Goal: Task Accomplishment & Management: Manage account settings

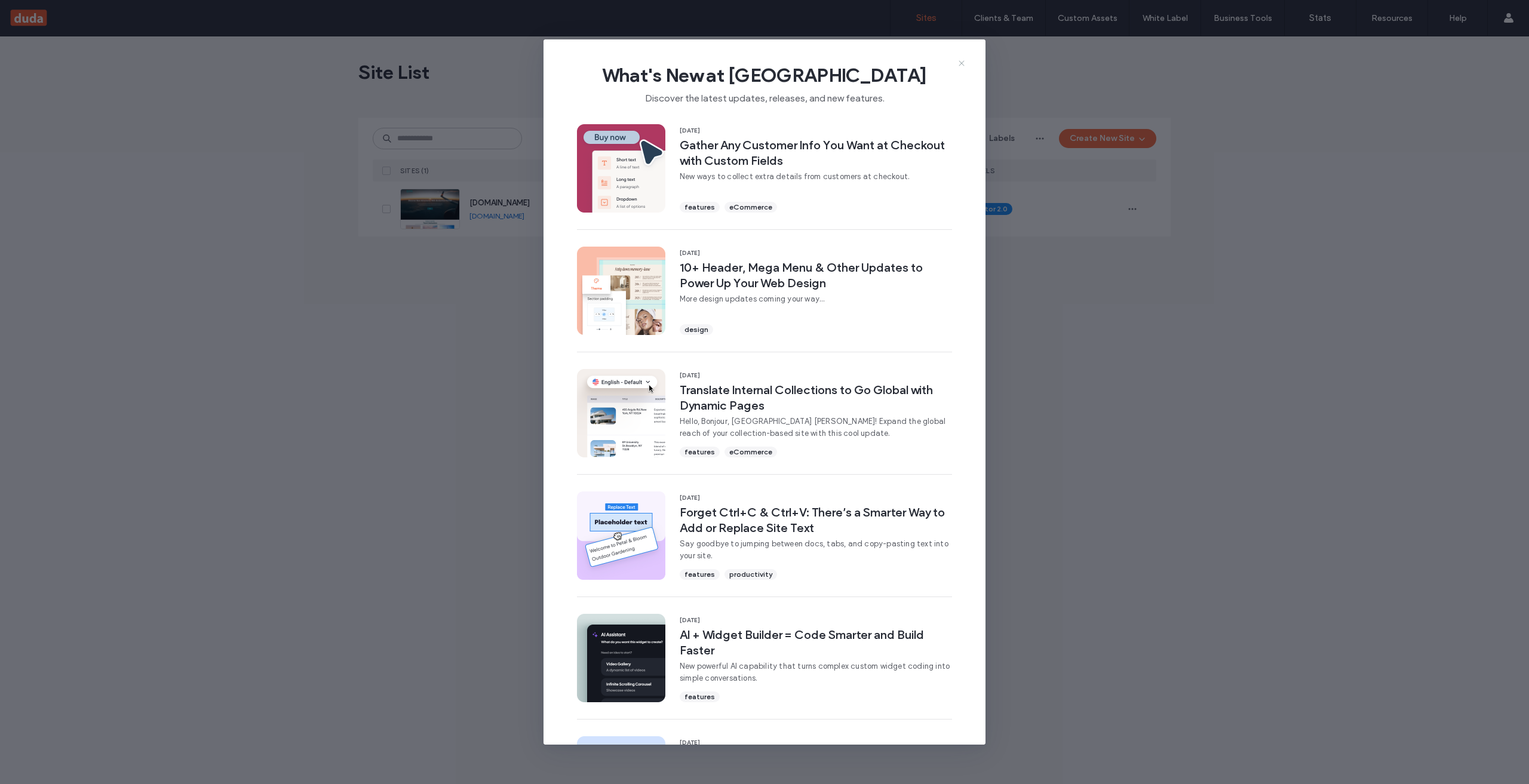
click at [958, 60] on icon at bounding box center [962, 64] width 10 height 10
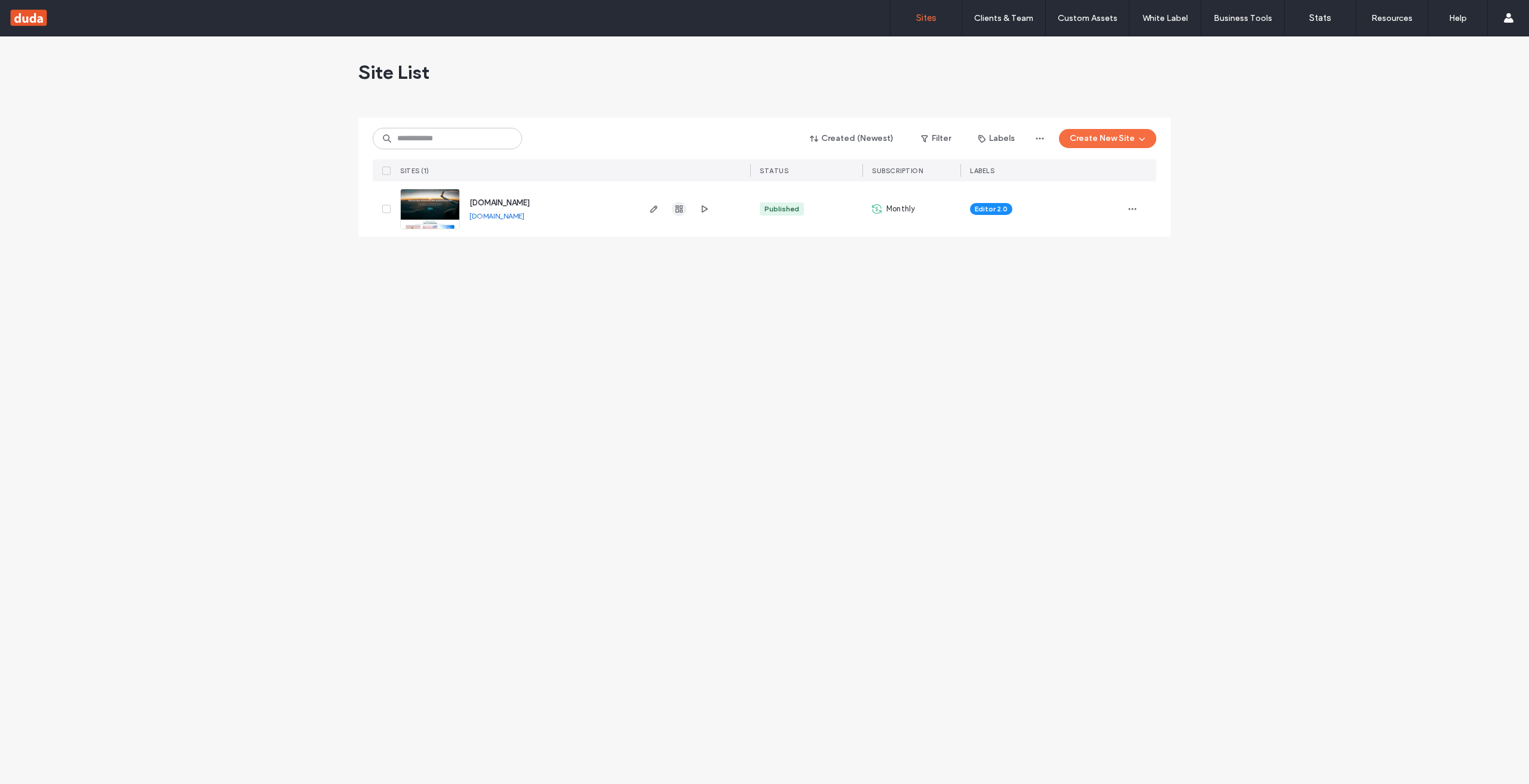
click at [683, 207] on icon "button" at bounding box center [679, 209] width 10 height 10
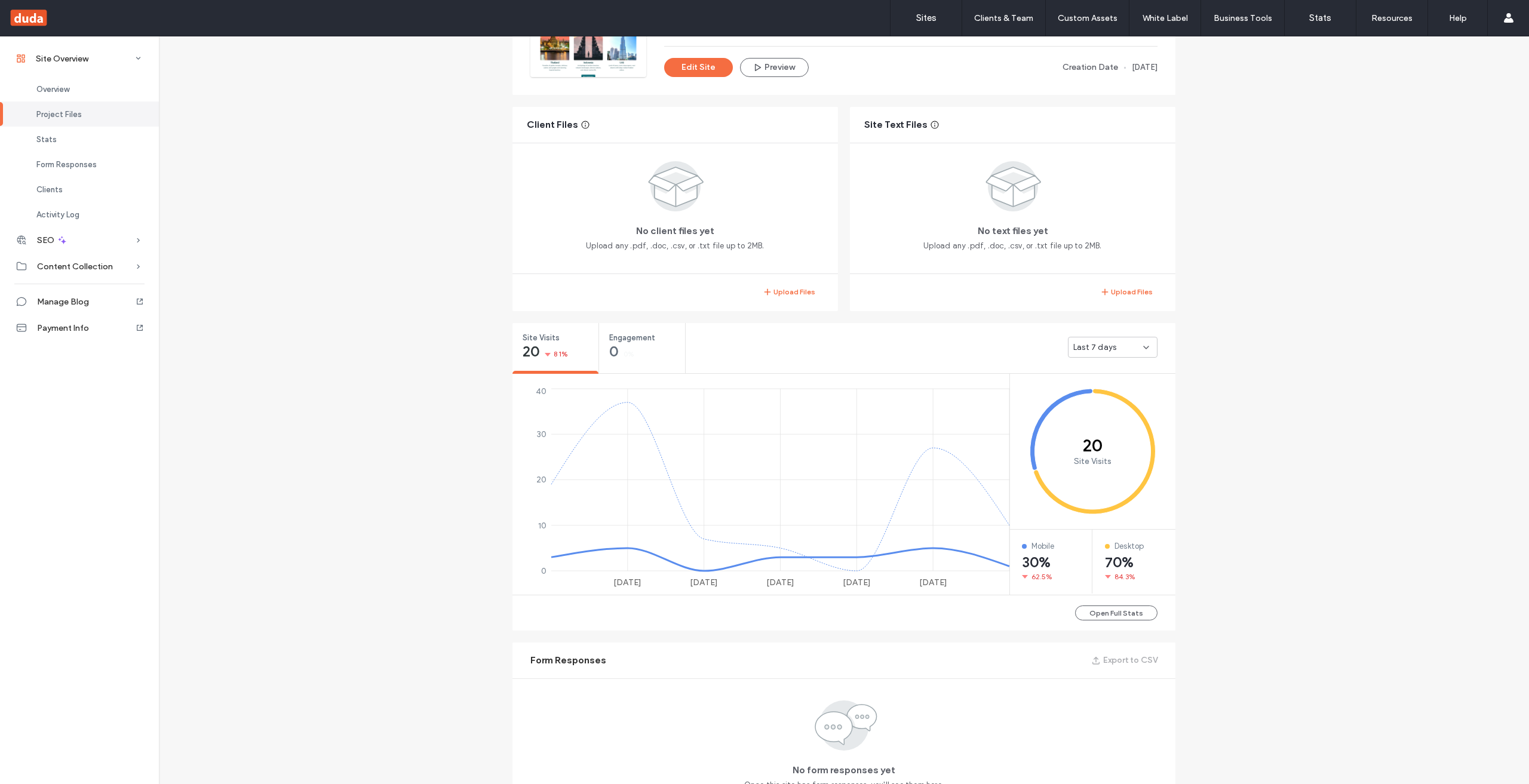
scroll to position [244, 0]
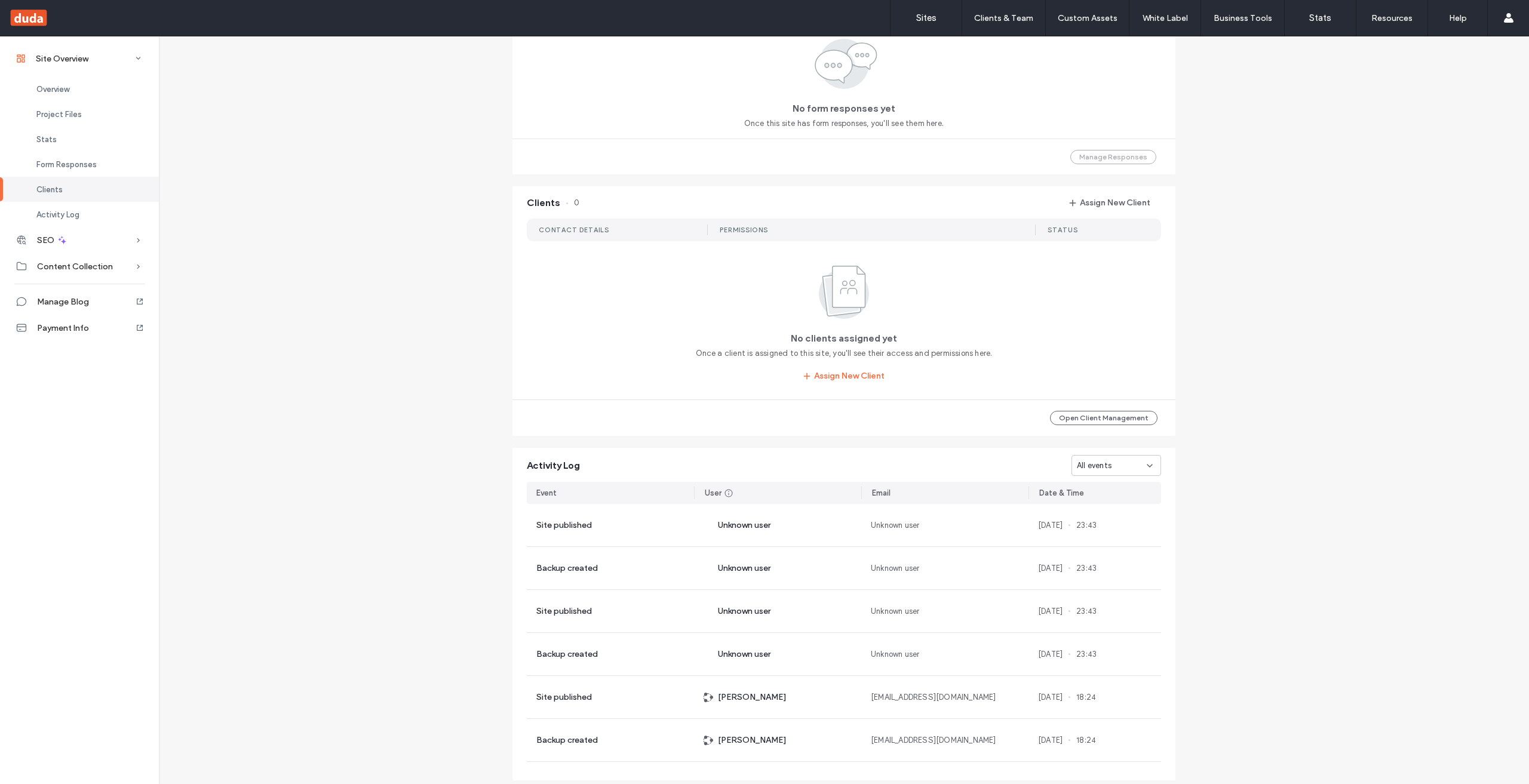
scroll to position [875, 0]
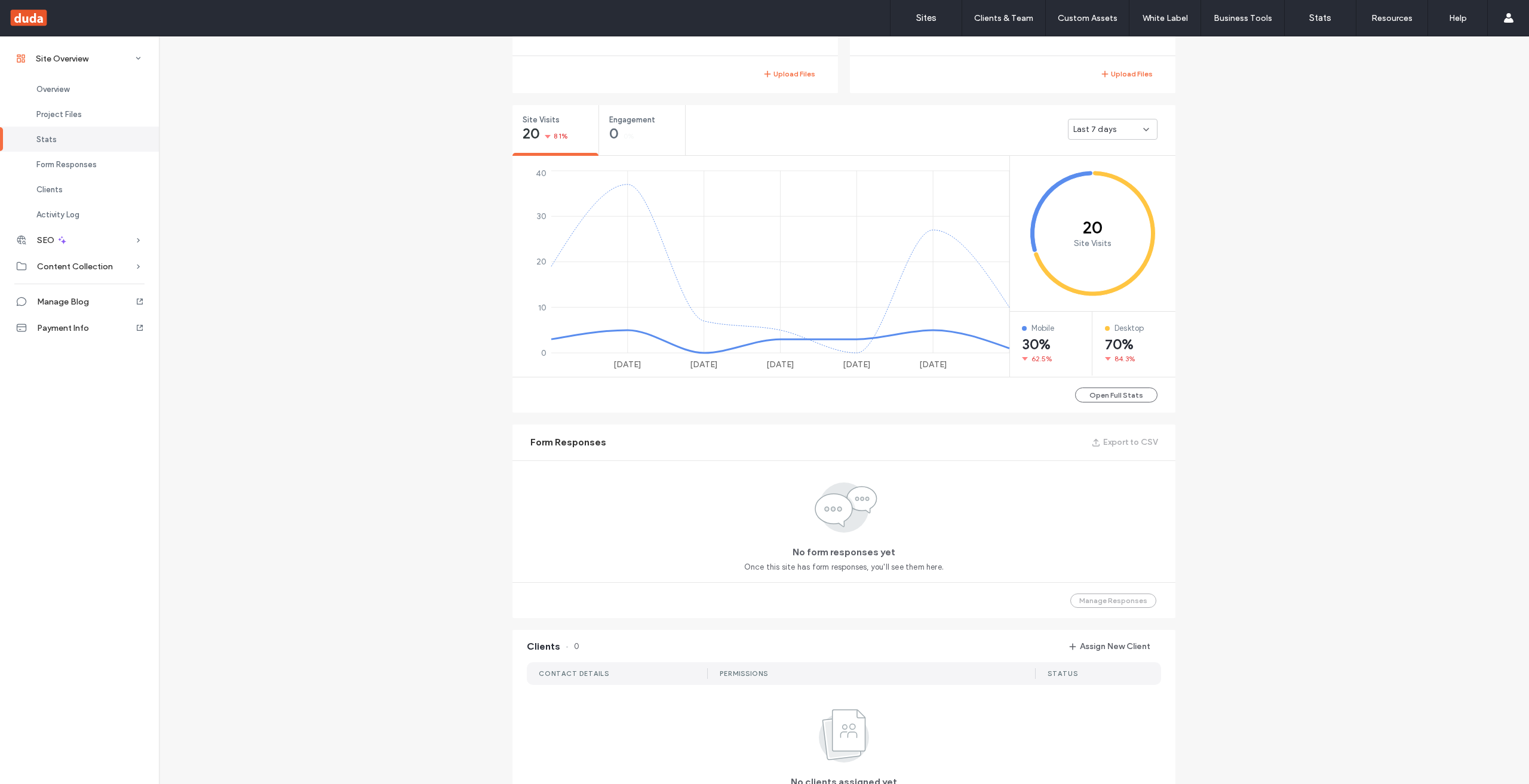
scroll to position [11, 0]
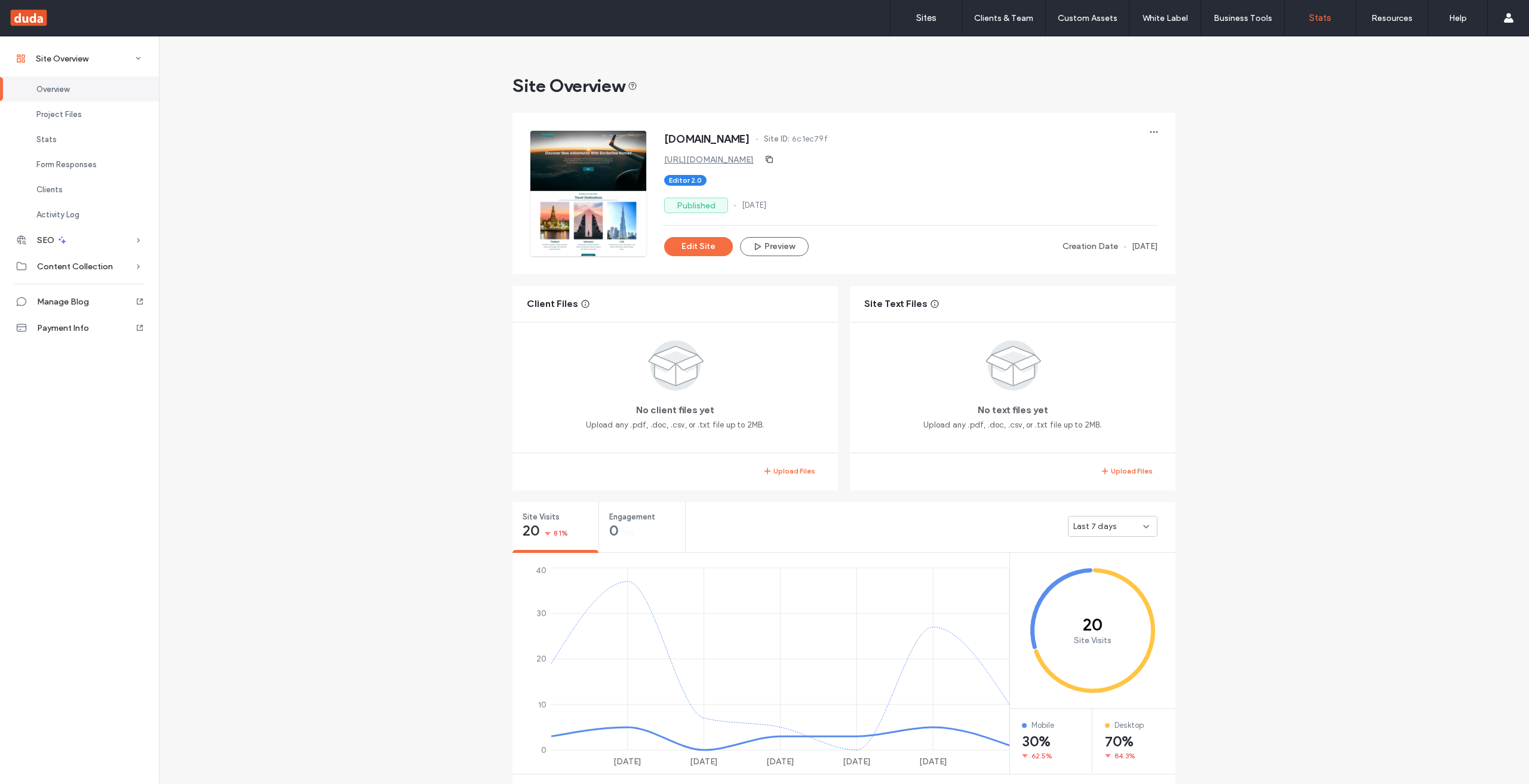
click at [1309, 21] on link "Stats" at bounding box center [1320, 18] width 71 height 36
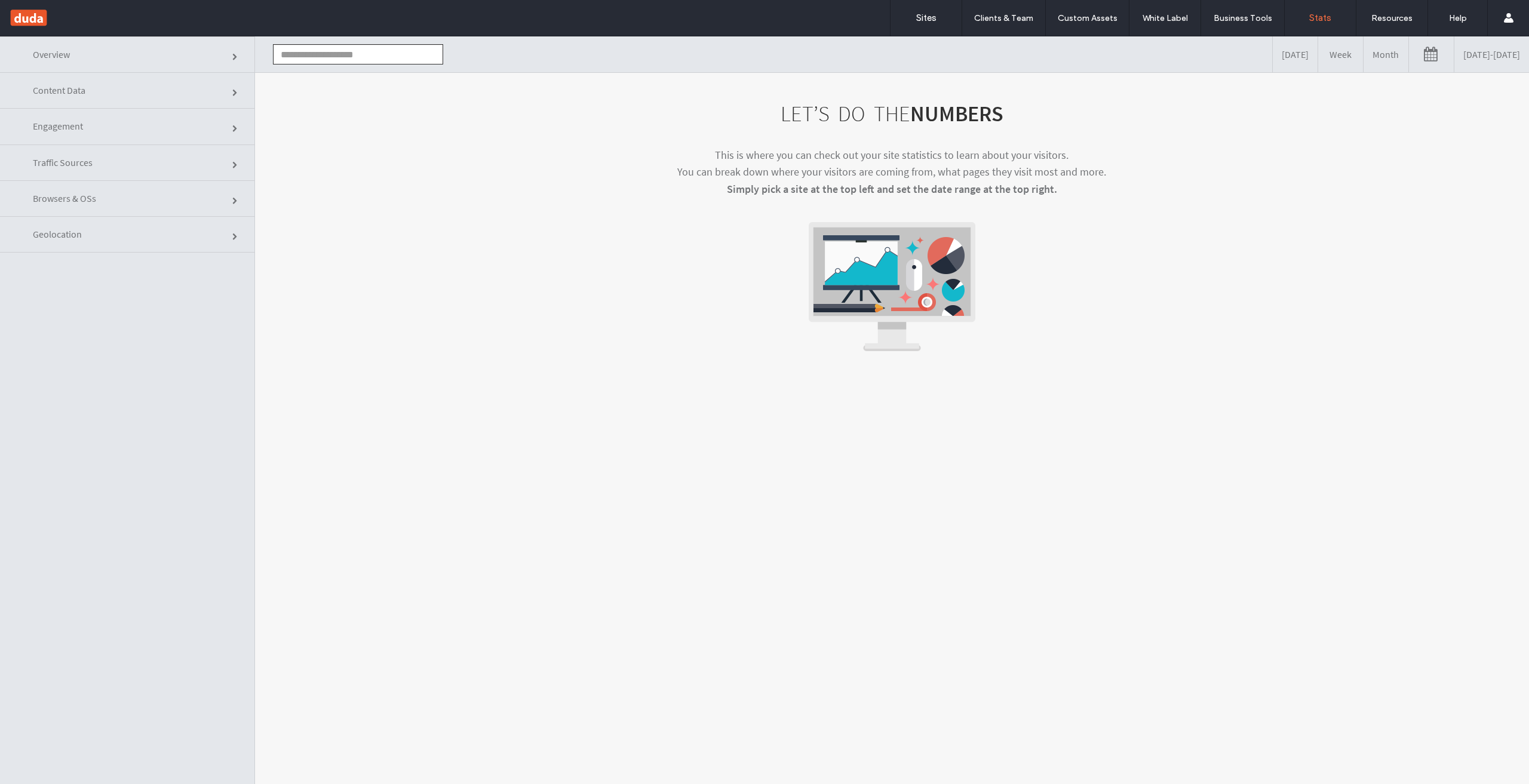
click at [20, 11] on div at bounding box center [77, 18] width 136 height 19
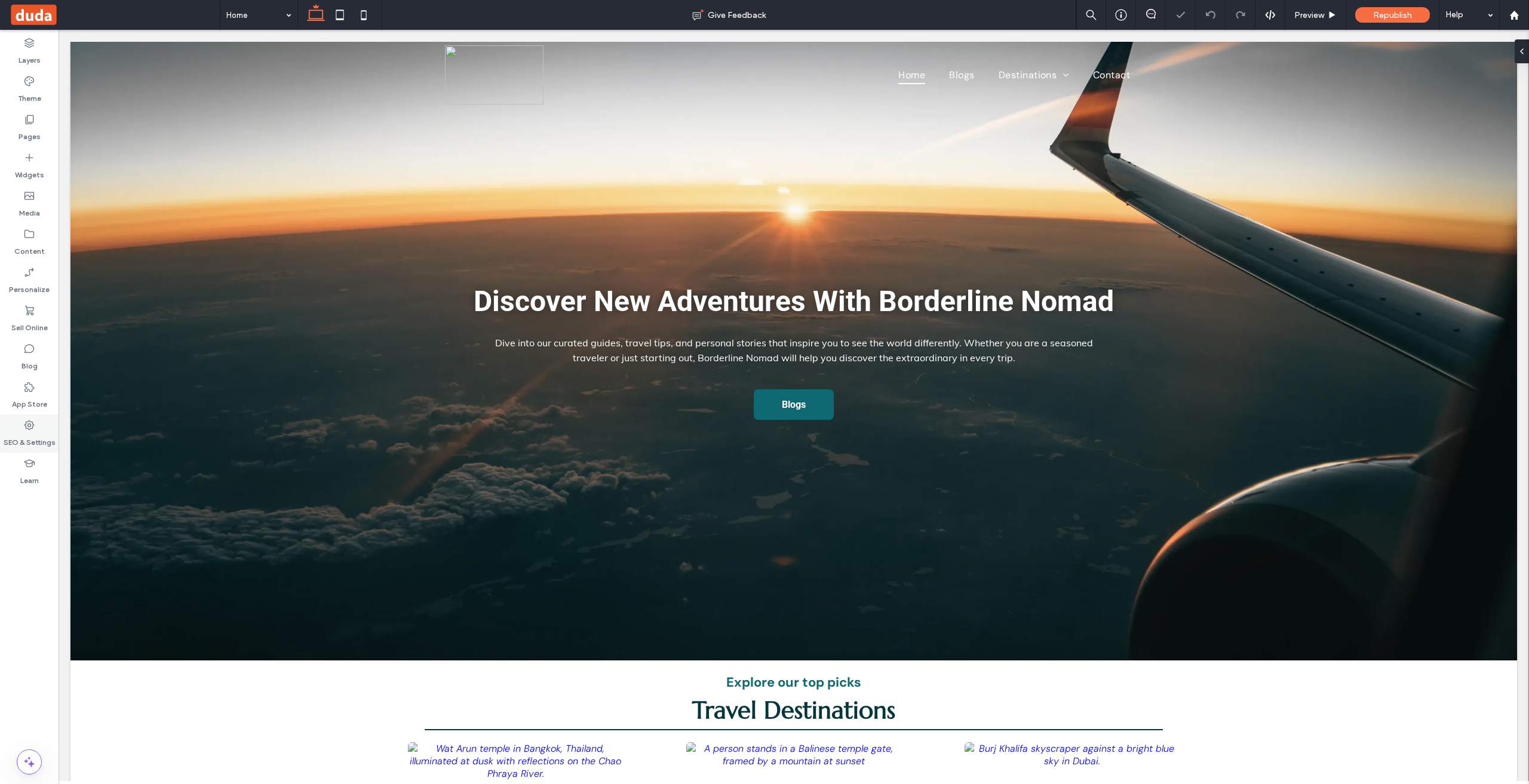
click at [21, 440] on label "SEO & Settings" at bounding box center [30, 439] width 52 height 17
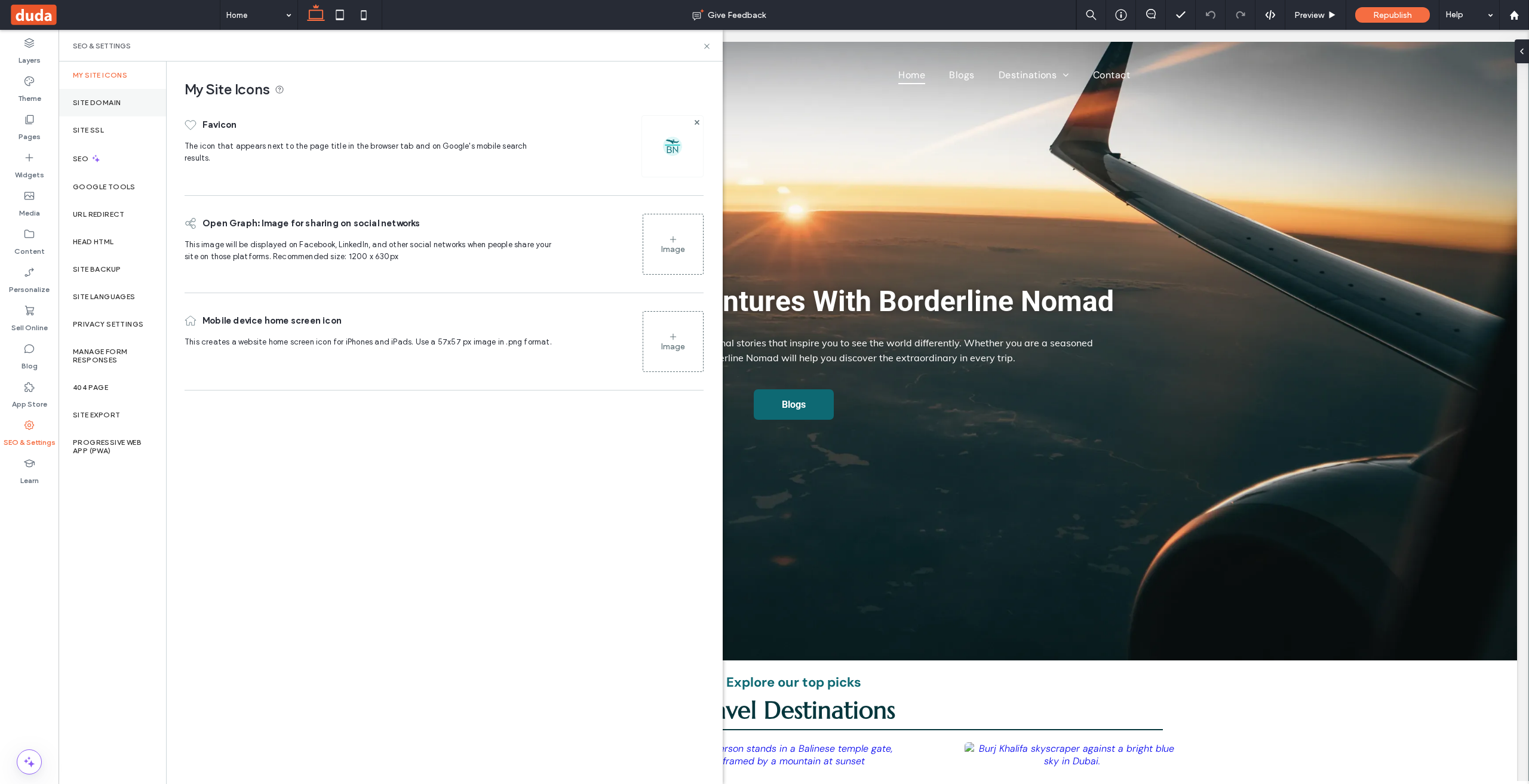
click at [84, 101] on label "Site Domain" at bounding box center [96, 103] width 48 height 8
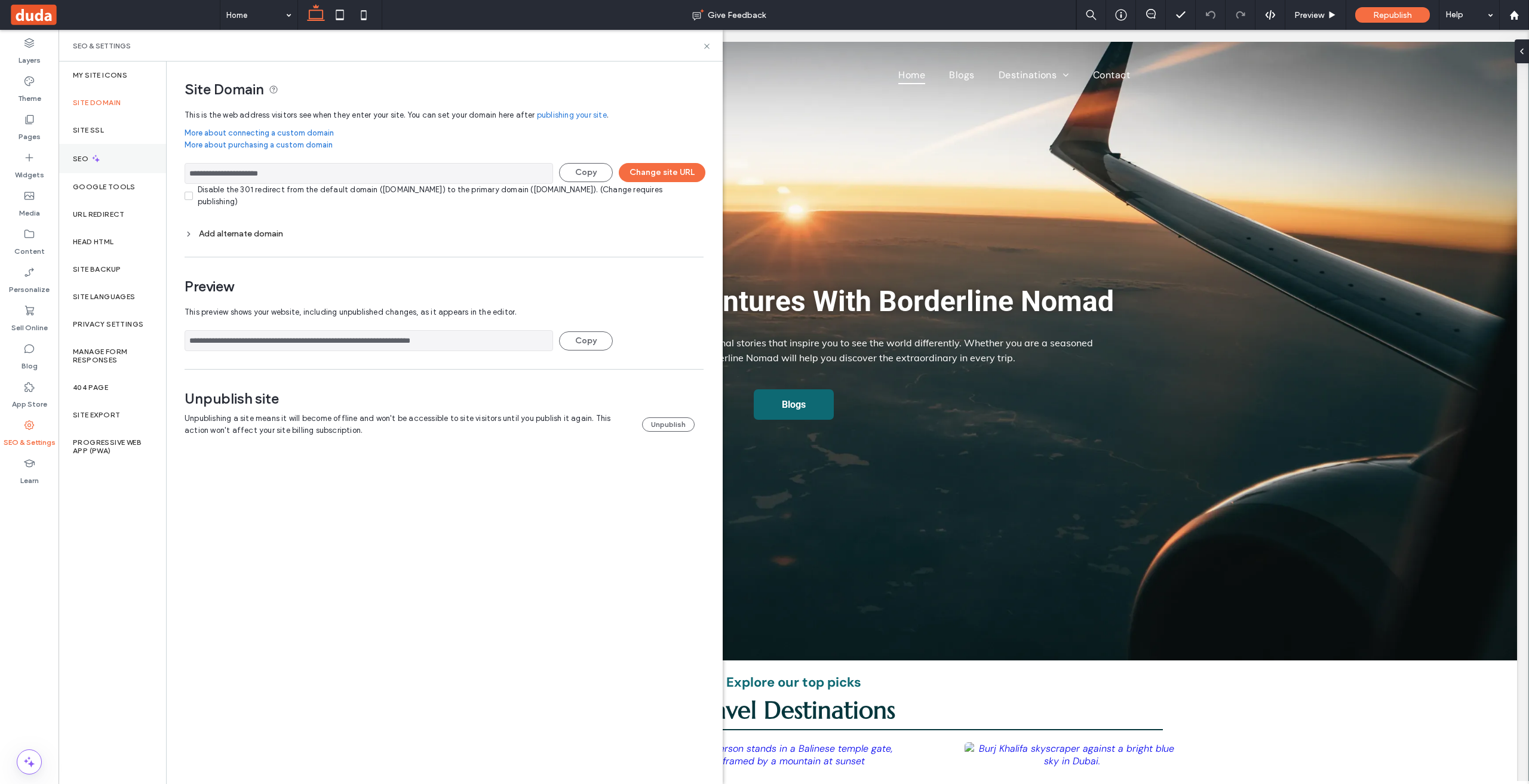
click at [121, 164] on div "SEO" at bounding box center [113, 158] width 108 height 29
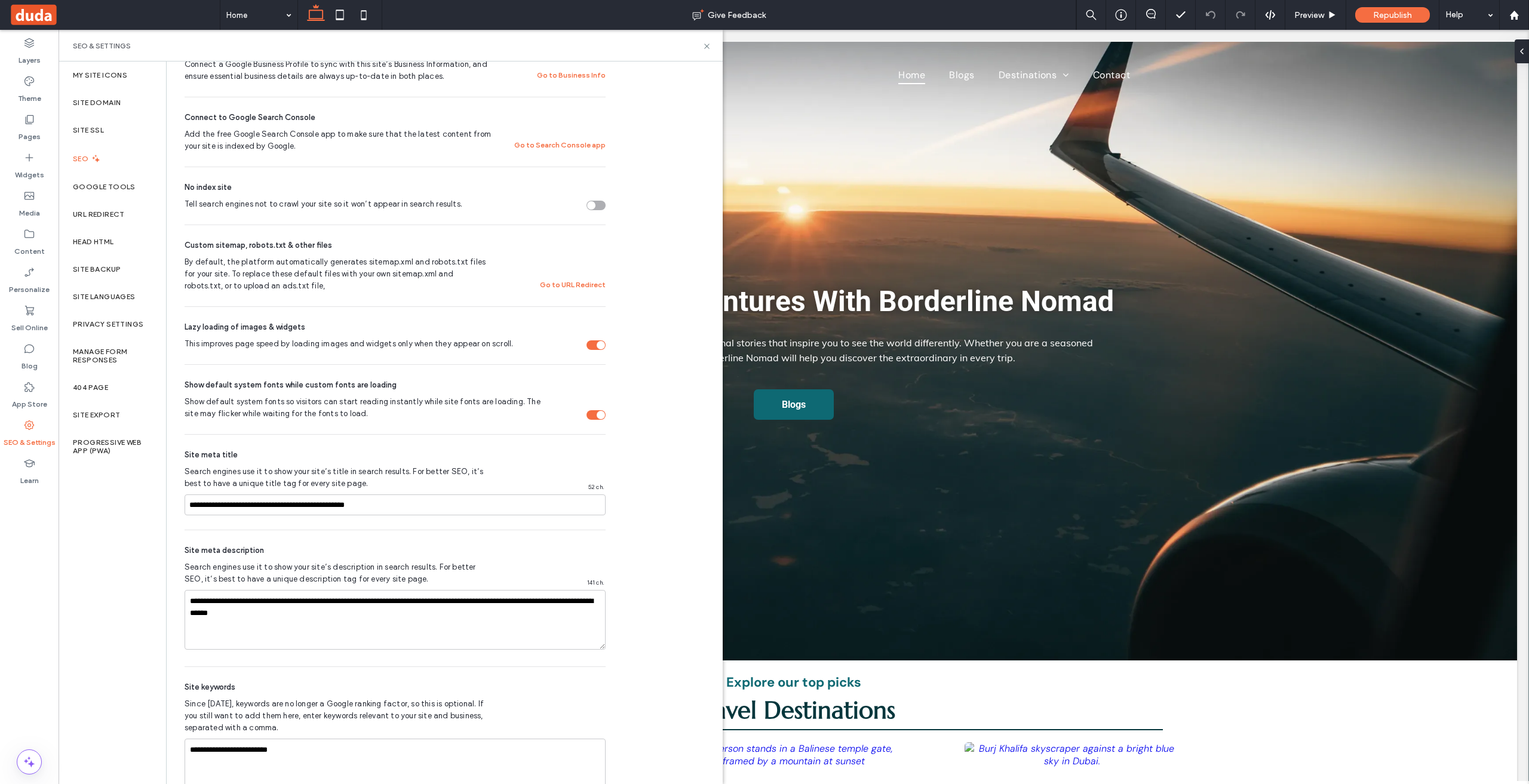
scroll to position [397, 0]
